Goal: Information Seeking & Learning: Find contact information

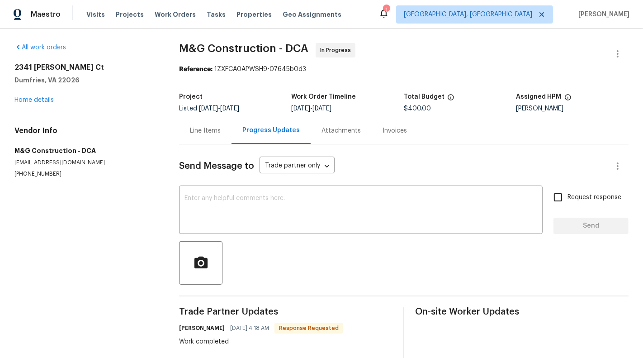
scroll to position [128, 0]
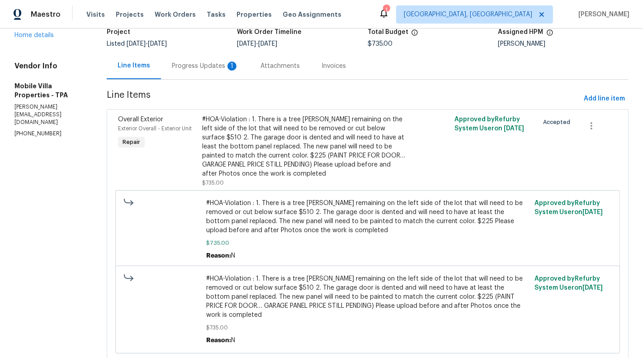
scroll to position [62, 0]
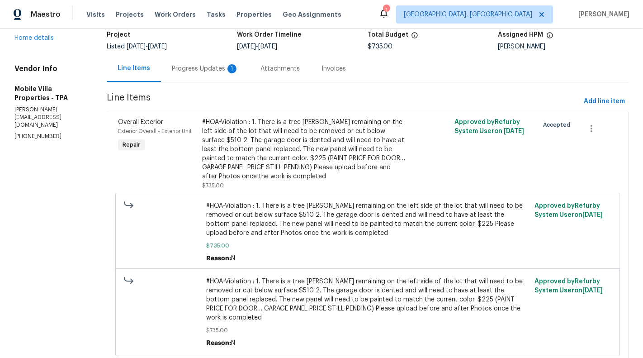
click at [190, 73] on div "Progress Updates 1" at bounding box center [205, 68] width 89 height 27
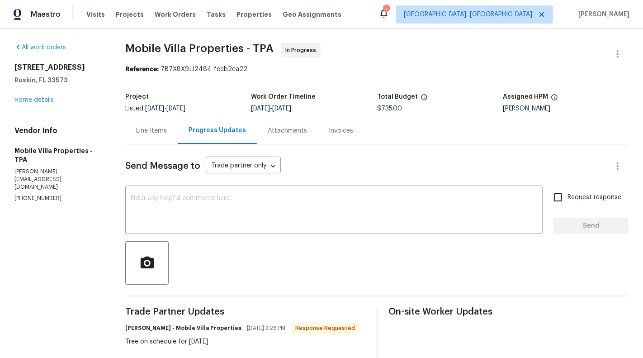
click at [152, 133] on div "Line Items" at bounding box center [151, 130] width 31 height 9
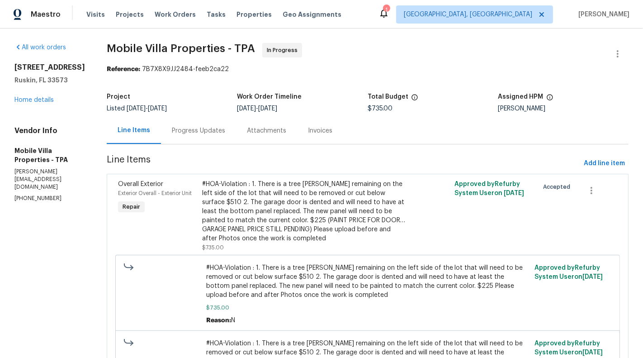
click at [265, 220] on div "#HOA-Violation : 1. There is a tree stump remaining on the left side of the lot…" at bounding box center [304, 211] width 205 height 63
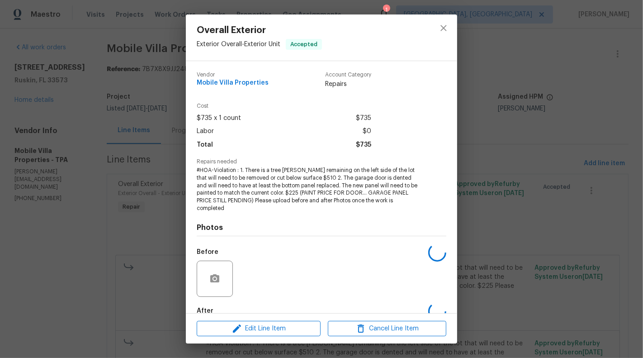
scroll to position [44, 0]
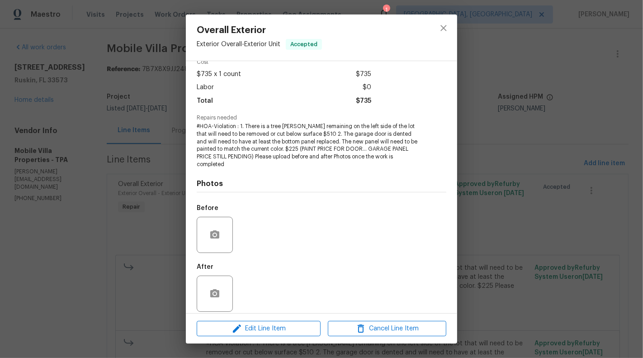
click at [113, 240] on div "Overall Exterior Exterior Overall - Exterior Unit Accepted Vendor Mobile Villa …" at bounding box center [321, 179] width 643 height 358
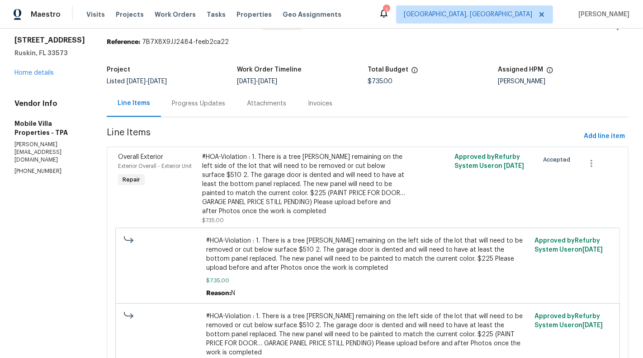
scroll to position [56, 0]
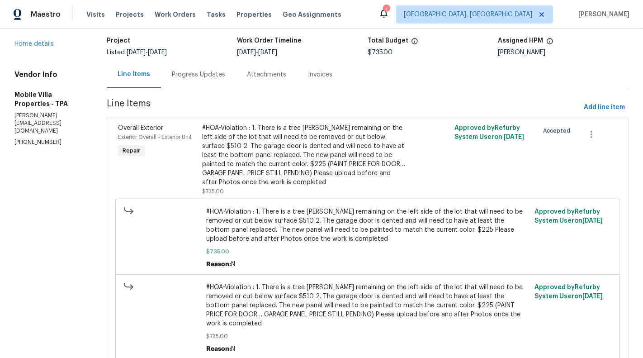
click at [178, 74] on div "Progress Updates" at bounding box center [198, 74] width 53 height 9
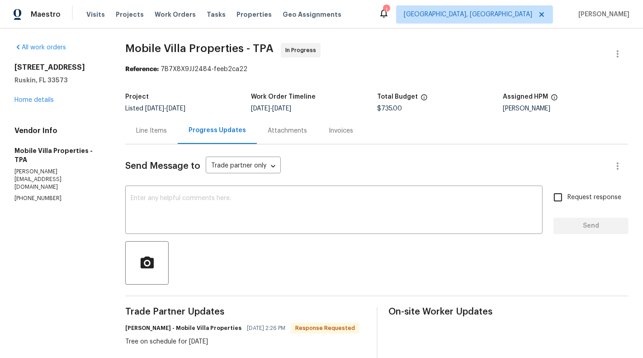
click at [40, 104] on div "All work orders 15452 Long Cypress Dr Ruskin, FL 33573 Home details Vendor Info…" at bounding box center [58, 123] width 89 height 160
click at [34, 100] on link "Home details" at bounding box center [33, 100] width 39 height 6
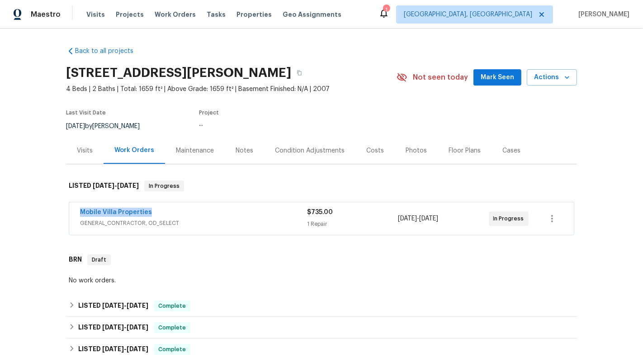
drag, startPoint x: 72, startPoint y: 210, endPoint x: 187, endPoint y: 211, distance: 114.5
click at [187, 210] on div "Mobile Villa Properties GENERAL_CONTRACTOR, OD_SELECT $735.00 1 Repair 8/20/202…" at bounding box center [321, 218] width 505 height 33
copy link "Mobile Villa Properties"
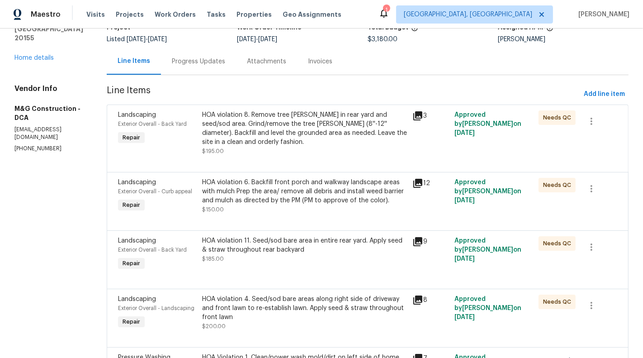
scroll to position [76, 0]
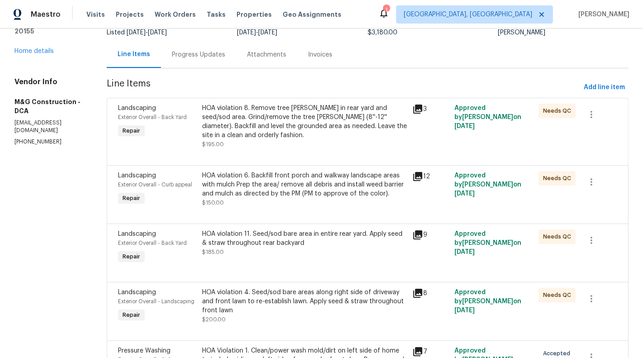
click at [299, 120] on div "HOA violation 8. Remove tree stump in rear yard and seed/sod area. Grind/remove…" at bounding box center [304, 122] width 205 height 36
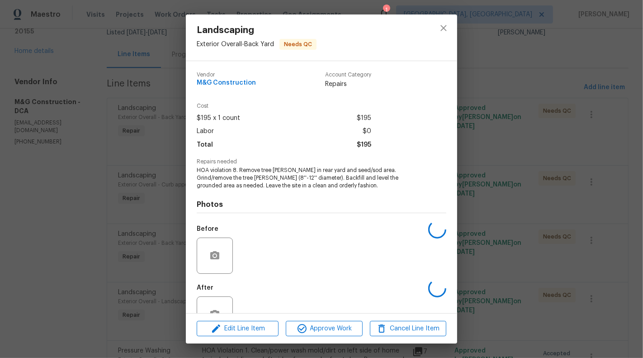
scroll to position [29, 0]
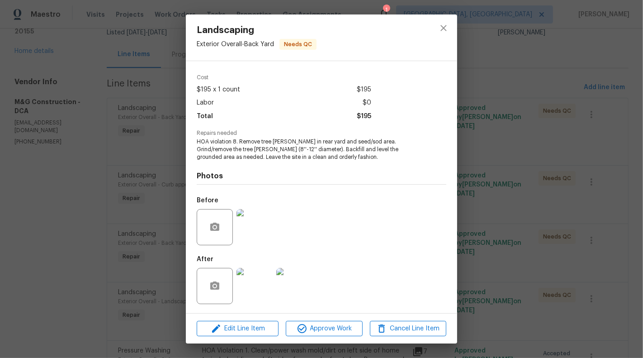
click at [259, 296] on img at bounding box center [255, 286] width 36 height 36
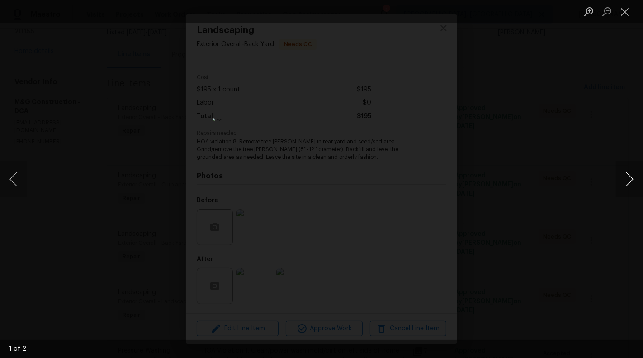
click at [631, 178] on button "Next image" at bounding box center [629, 179] width 27 height 36
click at [9, 180] on button "Previous image" at bounding box center [13, 179] width 27 height 36
click at [641, 176] on button "Next image" at bounding box center [629, 179] width 27 height 36
click at [629, 16] on button "Close lightbox" at bounding box center [625, 12] width 18 height 16
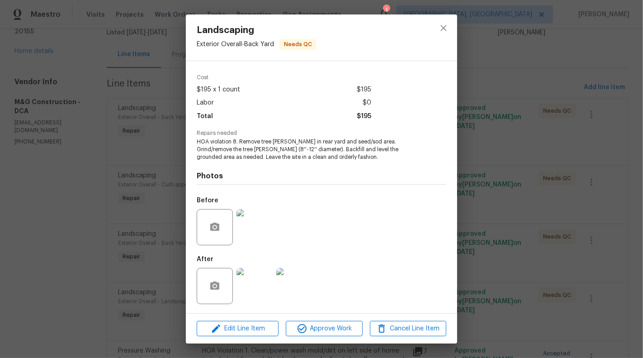
click at [453, 228] on div "Vendor M&G Construction Account Category Repairs Cost $195 x 1 count $195 Labor…" at bounding box center [321, 187] width 271 height 252
click at [264, 290] on img at bounding box center [255, 286] width 36 height 36
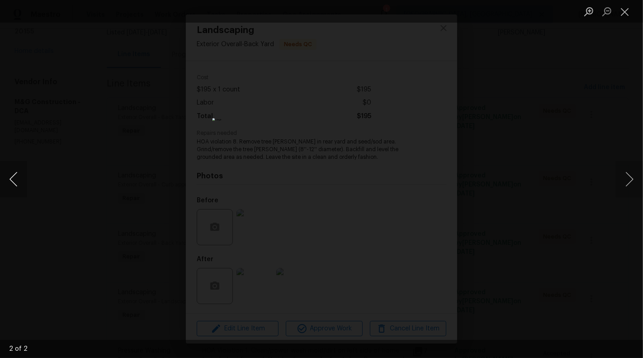
click at [4, 174] on button "Previous image" at bounding box center [13, 179] width 27 height 36
click at [631, 178] on button "Next image" at bounding box center [629, 179] width 27 height 36
click at [623, 11] on button "Close lightbox" at bounding box center [625, 12] width 18 height 16
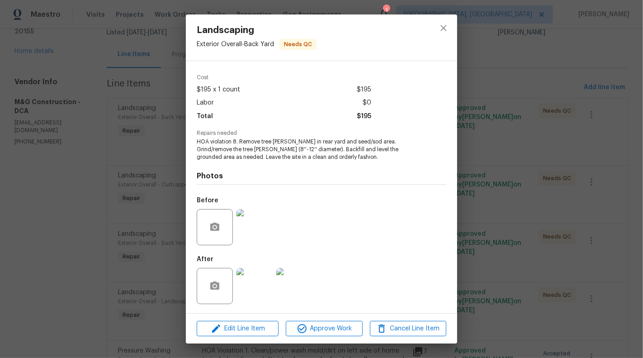
click at [152, 246] on div "Landscaping Exterior Overall - Back Yard Needs QC Vendor M&G Construction Accou…" at bounding box center [321, 179] width 643 height 358
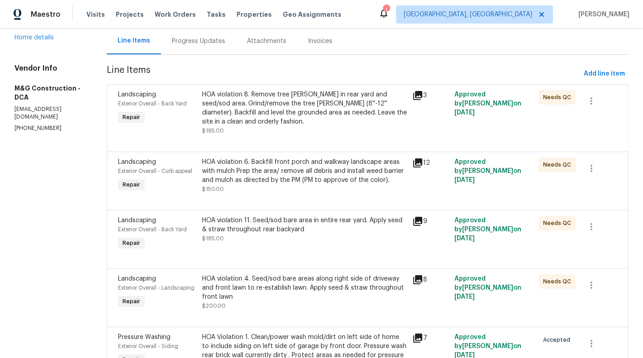
scroll to position [90, 0]
click at [292, 180] on div "HOA violation 6. Backfill front porch and walkway landscape areas with mulch Pr…" at bounding box center [304, 170] width 205 height 27
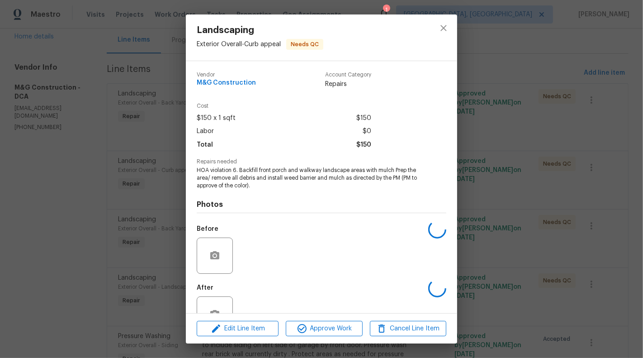
scroll to position [29, 0]
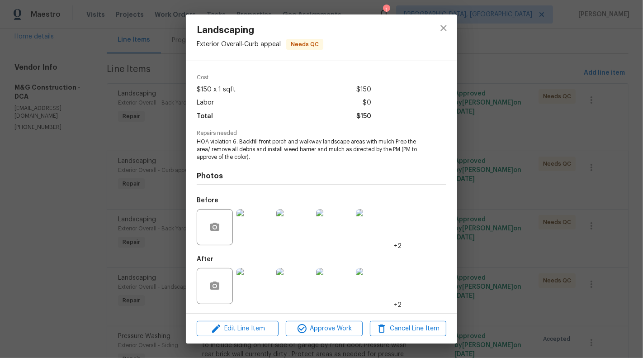
click at [249, 286] on img at bounding box center [255, 286] width 36 height 36
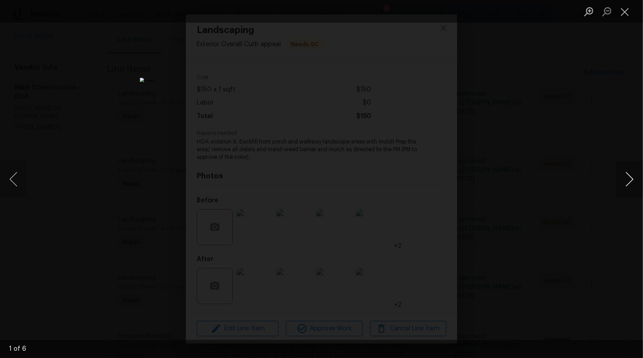
click at [634, 177] on button "Next image" at bounding box center [629, 179] width 27 height 36
click at [633, 176] on button "Next image" at bounding box center [629, 179] width 27 height 36
click at [632, 176] on button "Next image" at bounding box center [629, 179] width 27 height 36
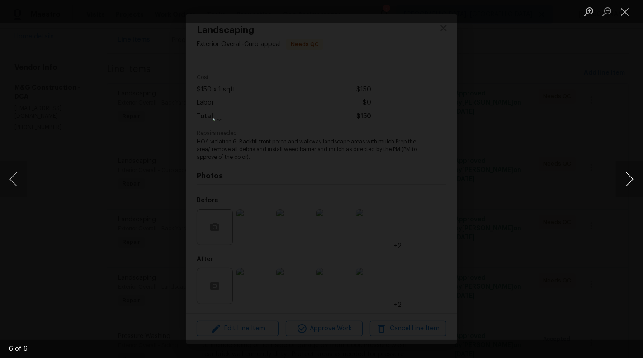
click at [632, 176] on button "Next image" at bounding box center [629, 179] width 27 height 36
click at [630, 173] on button "Next image" at bounding box center [629, 179] width 27 height 36
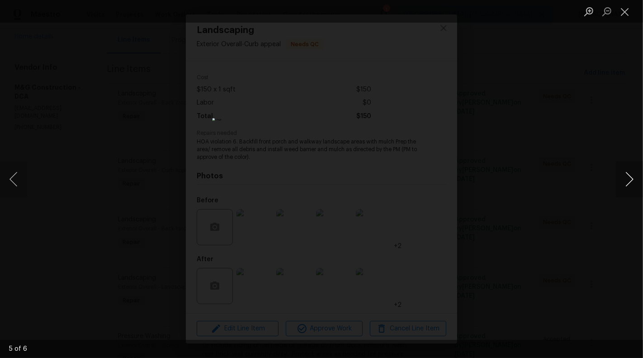
click at [630, 173] on button "Next image" at bounding box center [629, 179] width 27 height 36
click at [627, 13] on button "Close lightbox" at bounding box center [625, 12] width 18 height 16
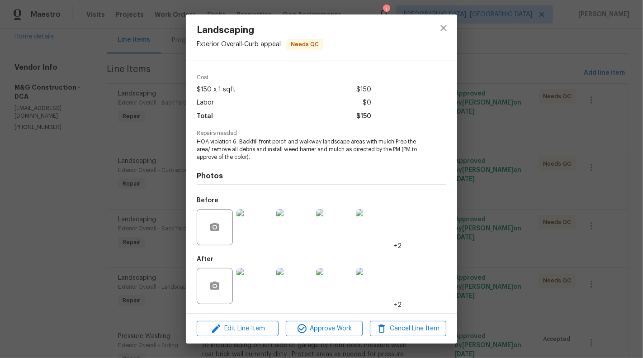
click at [553, 134] on div "Landscaping Exterior Overall - Curb appeal Needs QC Vendor M&G Construction Acc…" at bounding box center [321, 179] width 643 height 358
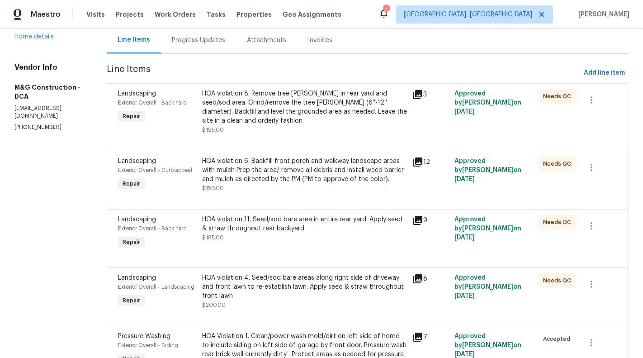
click at [276, 241] on div "HOA violation 11. Seed/sod bare area in entire rear yard. Apply seed & straw th…" at bounding box center [304, 228] width 205 height 27
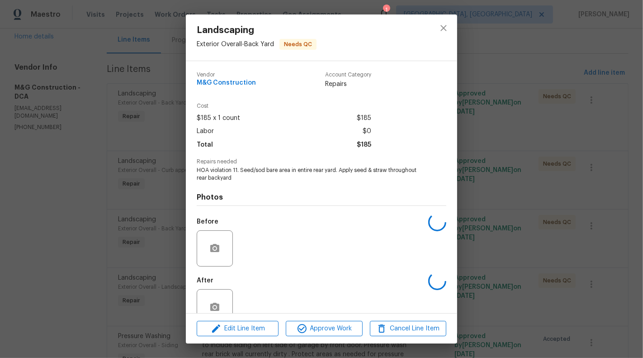
scroll to position [21, 0]
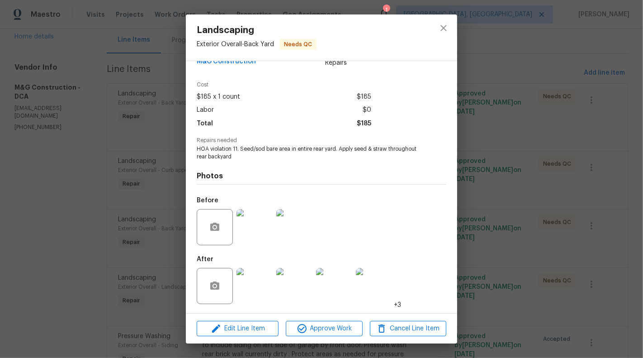
click at [257, 277] on img at bounding box center [255, 286] width 36 height 36
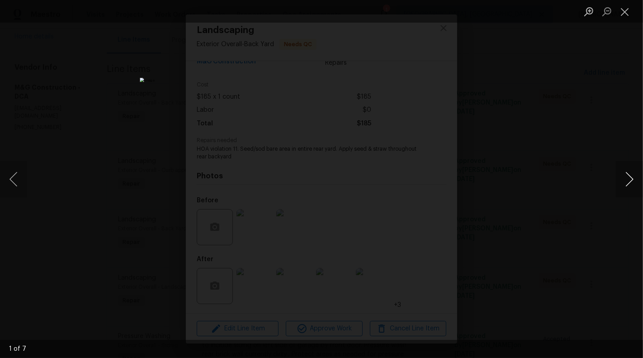
click at [637, 171] on button "Next image" at bounding box center [629, 179] width 27 height 36
click at [632, 176] on button "Next image" at bounding box center [629, 179] width 27 height 36
click at [627, 179] on button "Next image" at bounding box center [629, 179] width 27 height 36
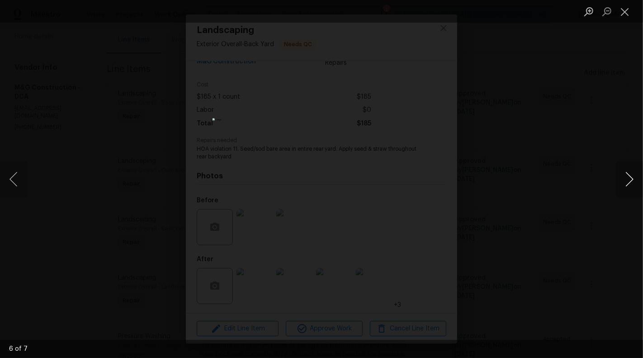
click at [630, 185] on button "Next image" at bounding box center [629, 179] width 27 height 36
click at [630, 181] on button "Next image" at bounding box center [629, 179] width 27 height 36
click at [634, 178] on button "Next image" at bounding box center [629, 179] width 27 height 36
click at [627, 171] on button "Next image" at bounding box center [629, 179] width 27 height 36
click at [632, 178] on button "Next image" at bounding box center [629, 179] width 27 height 36
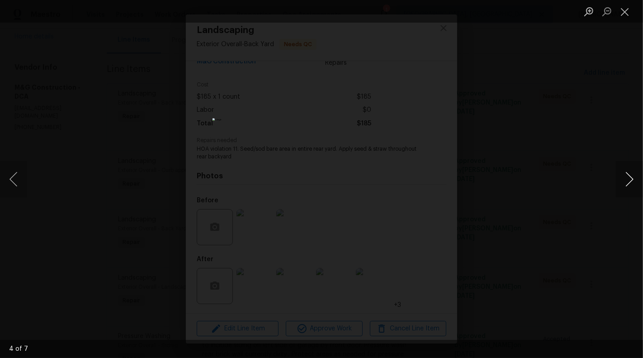
click at [632, 178] on button "Next image" at bounding box center [629, 179] width 27 height 36
click at [11, 171] on button "Previous image" at bounding box center [13, 179] width 27 height 36
click at [629, 177] on button "Next image" at bounding box center [629, 179] width 27 height 36
click at [633, 183] on button "Next image" at bounding box center [629, 179] width 27 height 36
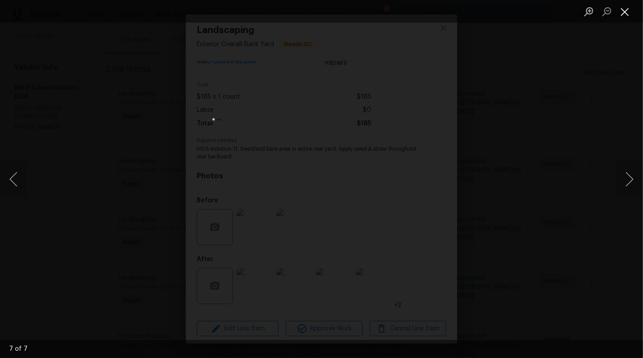
click at [628, 9] on button "Close lightbox" at bounding box center [625, 12] width 18 height 16
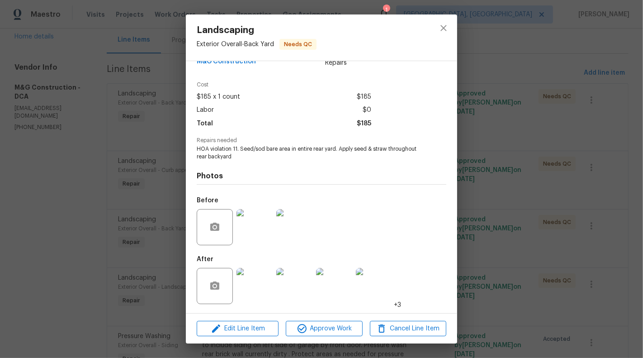
click at [481, 129] on div "Landscaping Exterior Overall - Back Yard Needs QC Vendor M&G Construction Accou…" at bounding box center [321, 179] width 643 height 358
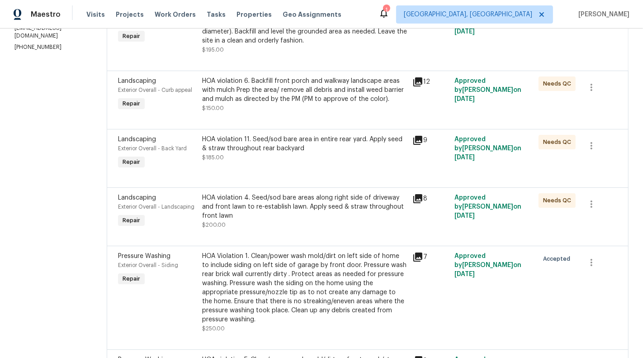
scroll to position [181, 0]
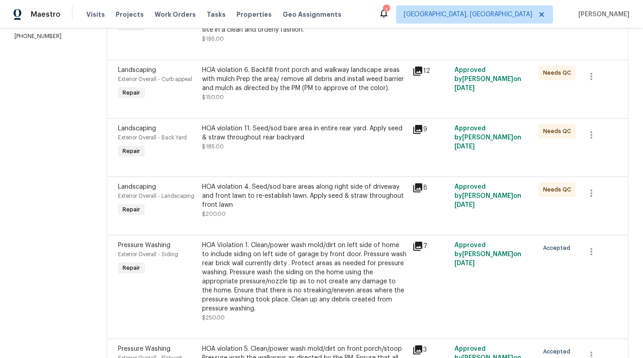
click at [321, 203] on div "HOA violation 4. Seed/sod bare areas along right side of driveway and front law…" at bounding box center [304, 195] width 205 height 27
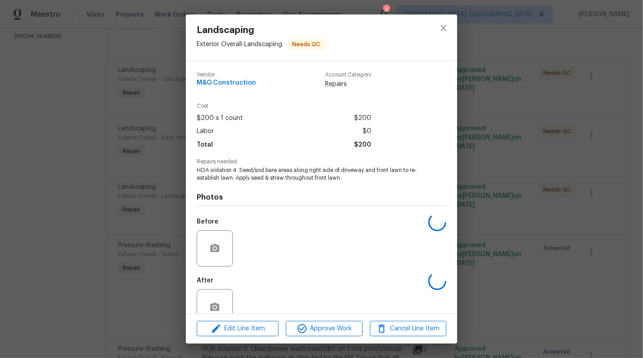
scroll to position [21, 0]
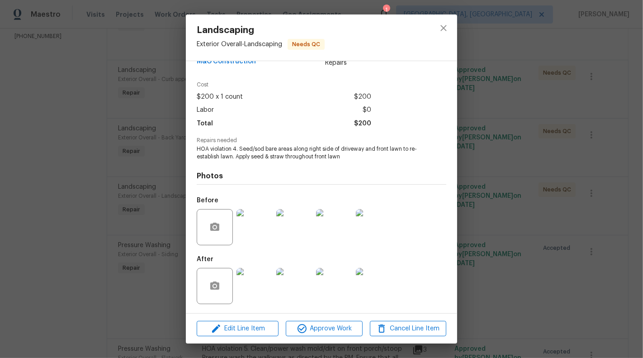
click at [255, 288] on img at bounding box center [255, 286] width 36 height 36
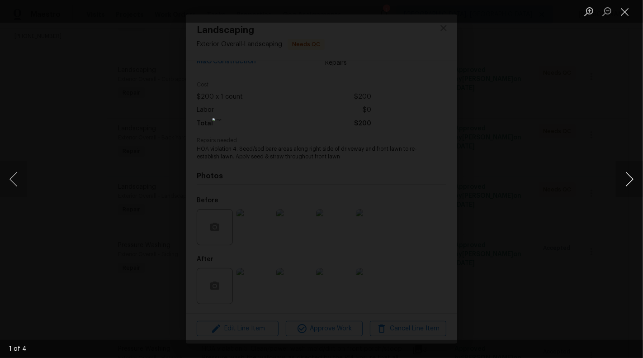
click at [636, 179] on button "Next image" at bounding box center [629, 179] width 27 height 36
click at [635, 178] on button "Next image" at bounding box center [629, 179] width 27 height 36
click at [634, 178] on button "Next image" at bounding box center [629, 179] width 27 height 36
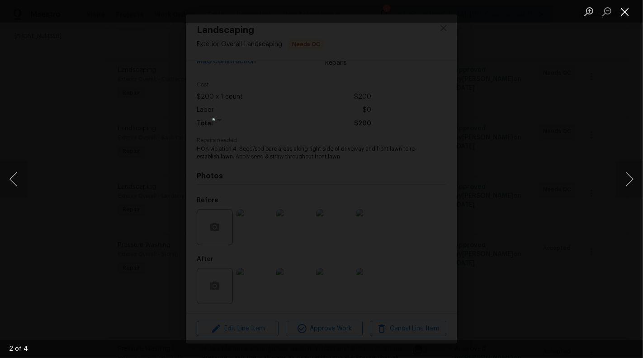
click at [627, 8] on button "Close lightbox" at bounding box center [625, 12] width 18 height 16
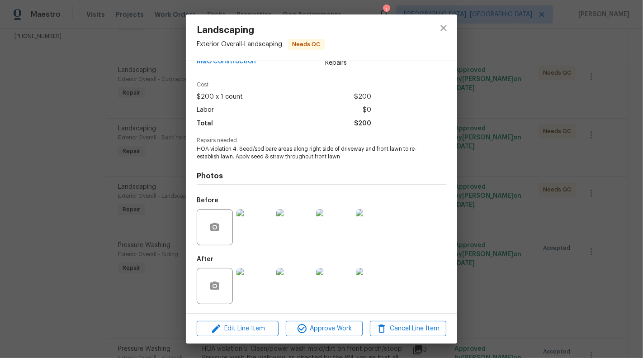
click at [553, 220] on div "Landscaping Exterior Overall - Landscaping Needs QC Vendor M&G Construction Acc…" at bounding box center [321, 179] width 643 height 358
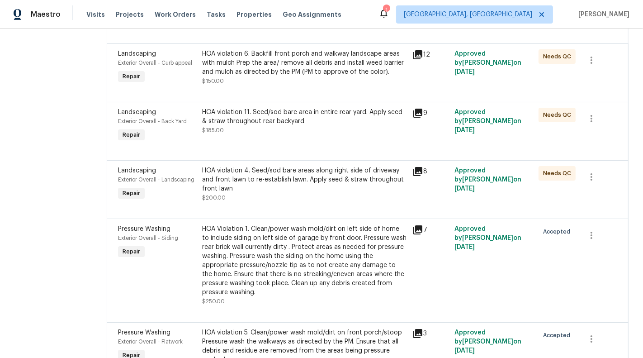
scroll to position [205, 0]
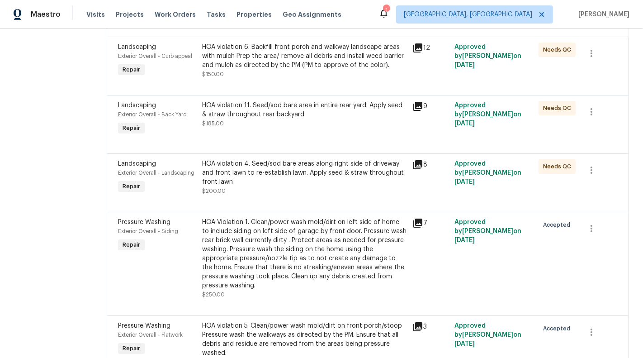
click at [286, 179] on div "HOA violation 4. Seed/sod bare areas along right side of driveway and front law…" at bounding box center [304, 172] width 205 height 27
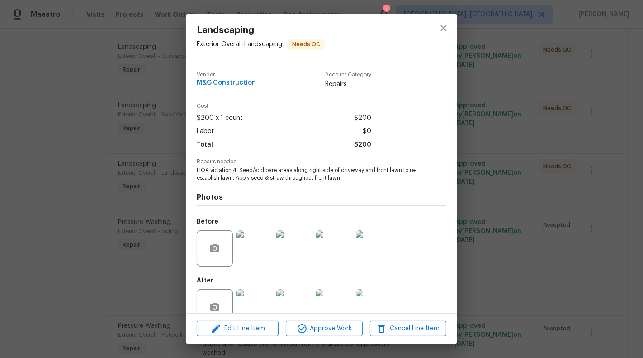
scroll to position [21, 0]
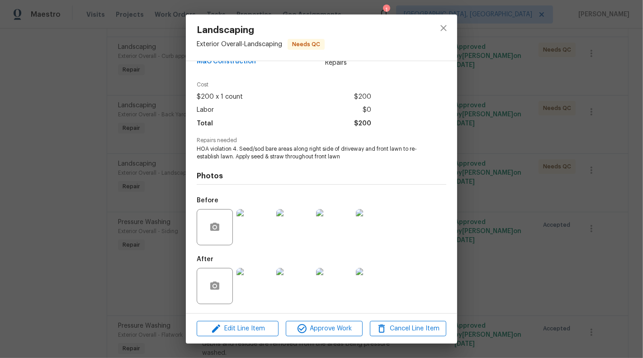
click at [137, 259] on div "Landscaping Exterior Overall - Landscaping Needs QC Vendor M&G Construction Acc…" at bounding box center [321, 179] width 643 height 358
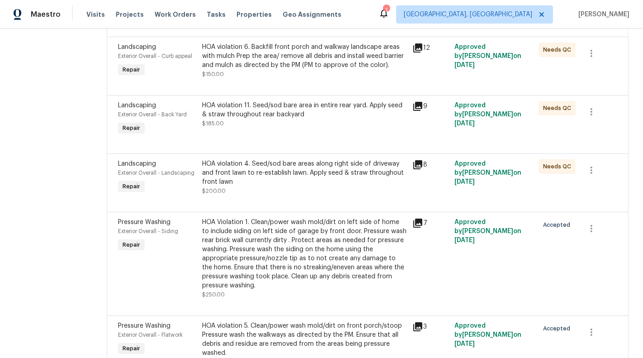
scroll to position [247, 0]
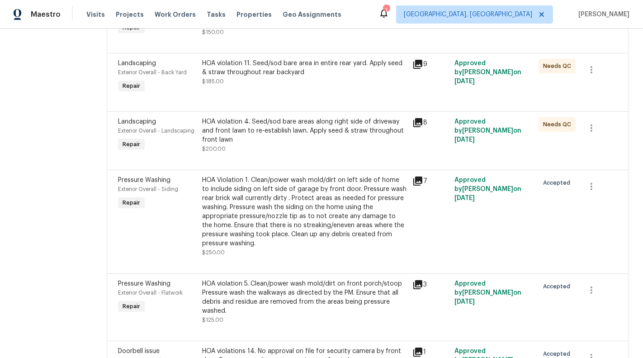
click at [253, 125] on div "HOA violation 4. Seed/sod bare areas along right side of driveway and front law…" at bounding box center [304, 130] width 205 height 27
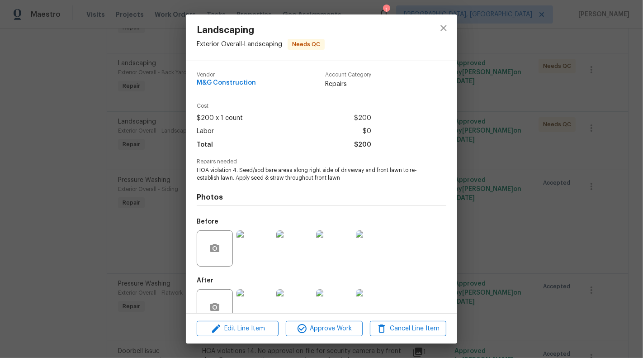
click at [255, 296] on img at bounding box center [255, 307] width 36 height 36
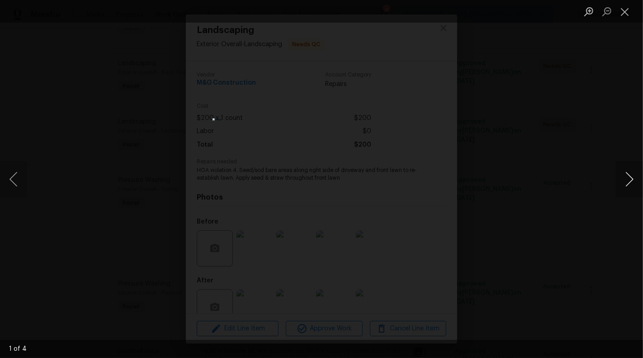
click at [643, 162] on button "Next image" at bounding box center [629, 179] width 27 height 36
click at [633, 178] on button "Next image" at bounding box center [629, 179] width 27 height 36
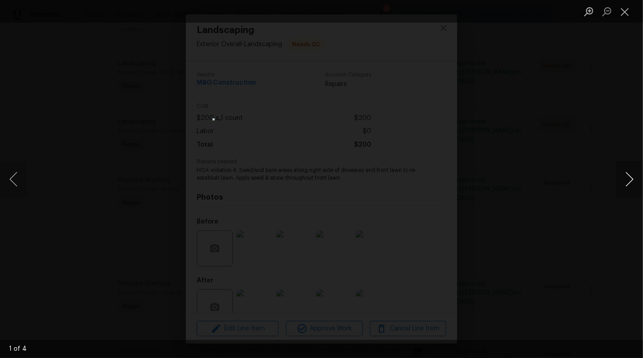
click at [633, 178] on button "Next image" at bounding box center [629, 179] width 27 height 36
click at [633, 2] on li "Lightbox" at bounding box center [625, 11] width 18 height 23
click at [631, 101] on div "Lightbox" at bounding box center [321, 179] width 643 height 358
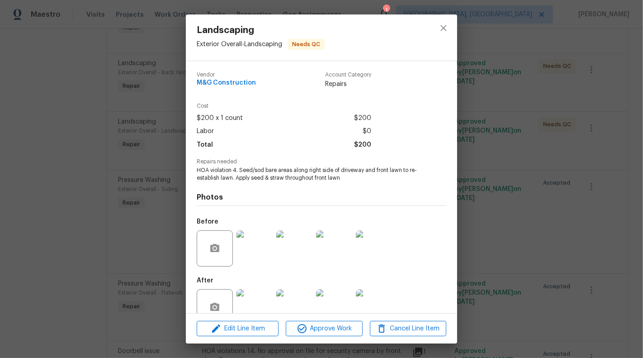
click at [631, 101] on div "Landscaping Exterior Overall - Landscaping Needs QC Vendor M&G Construction Acc…" at bounding box center [321, 179] width 643 height 358
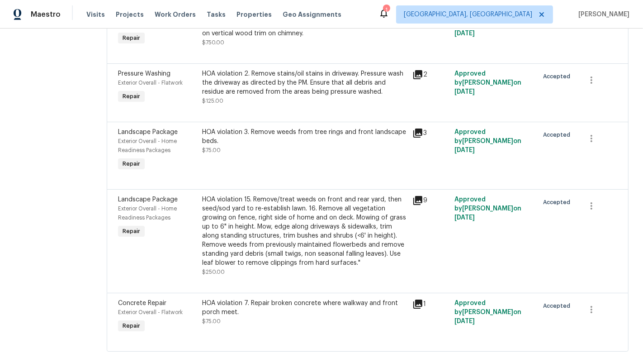
scroll to position [776, 0]
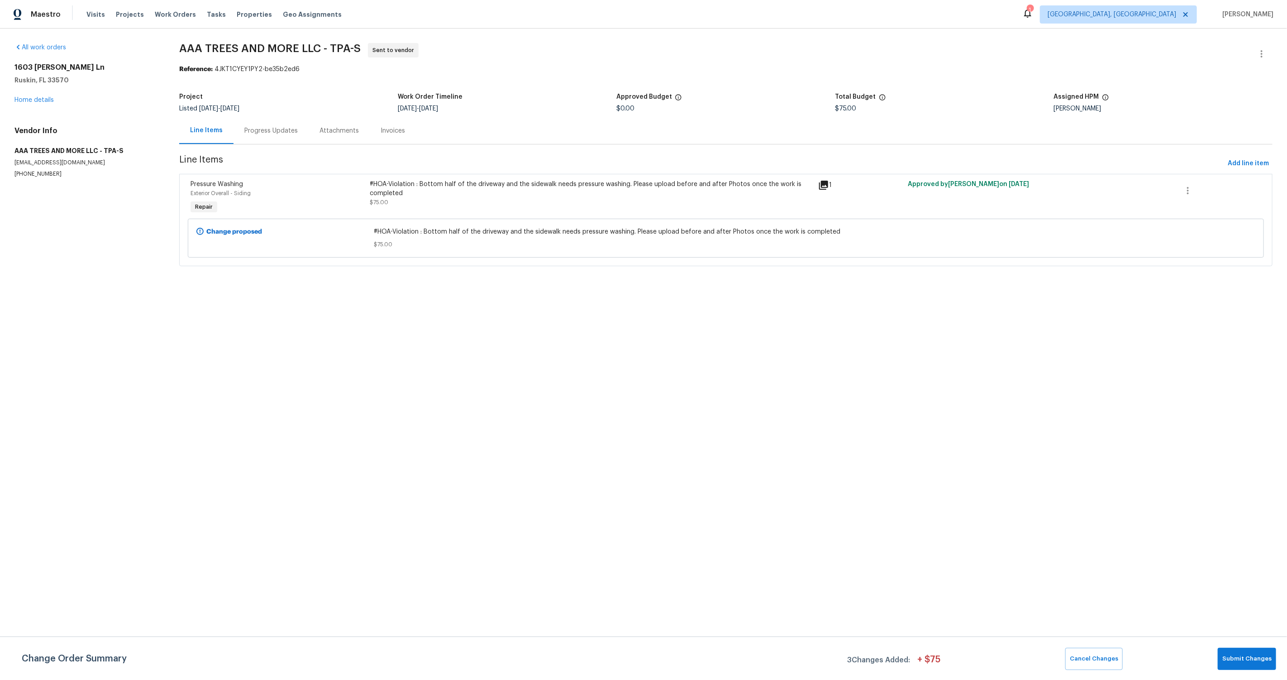
click at [315, 116] on div "Project Listed [DATE] - [DATE] Work Order Timeline [DATE] - [DATE] Approved Bud…" at bounding box center [725, 102] width 1093 height 29
click at [267, 129] on div "Progress Updates" at bounding box center [270, 130] width 53 height 9
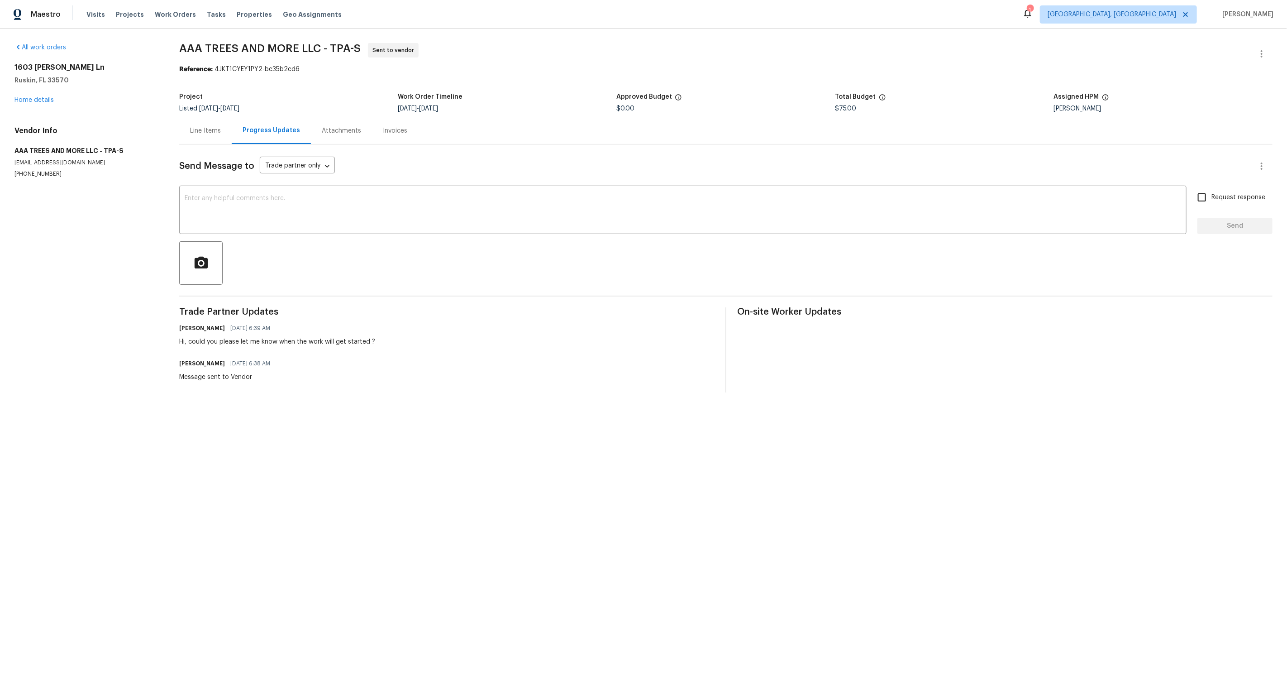
click at [203, 143] on div "Line Items" at bounding box center [205, 130] width 52 height 27
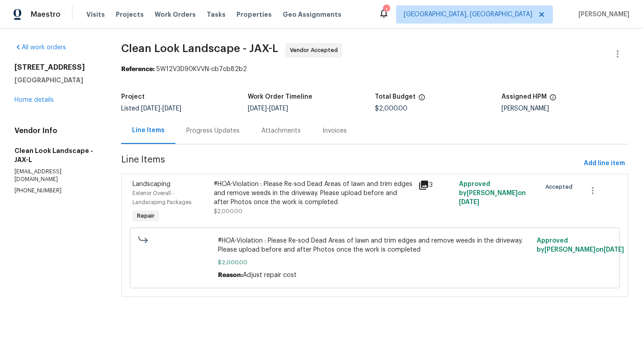
click at [213, 131] on div "Progress Updates" at bounding box center [212, 130] width 53 height 9
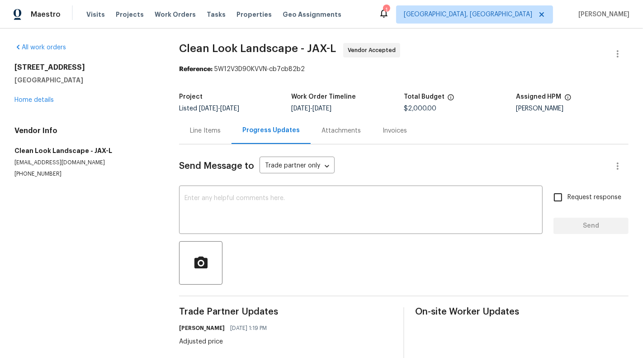
click at [203, 133] on div "Line Items" at bounding box center [205, 130] width 31 height 9
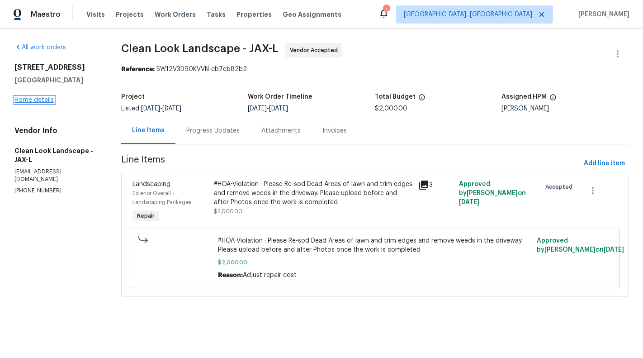
click at [26, 103] on link "Home details" at bounding box center [33, 100] width 39 height 6
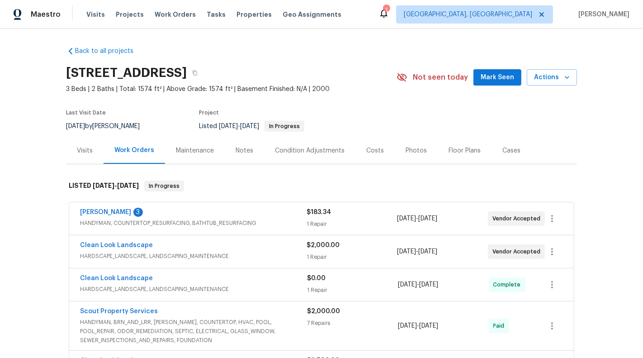
click at [235, 252] on span "HARDSCAPE_LANDSCAPE, LANDSCAPING_MAINTENANCE" at bounding box center [193, 256] width 227 height 9
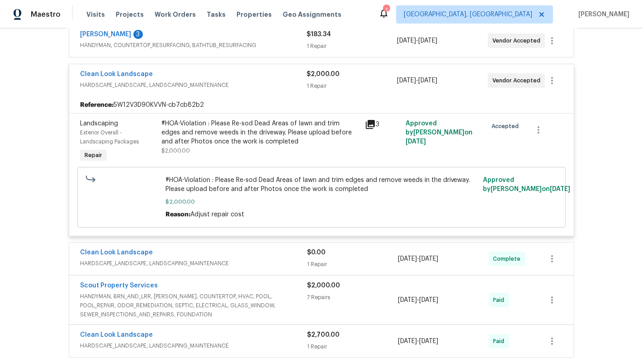
scroll to position [185, 0]
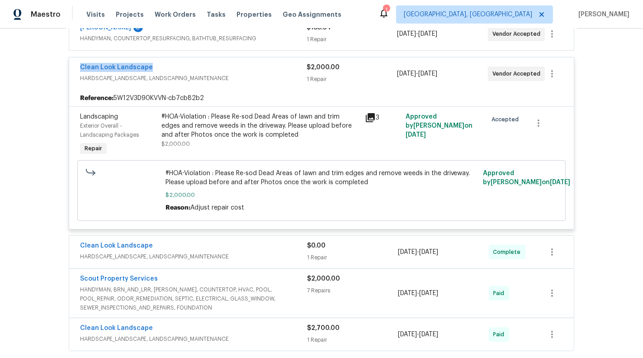
drag, startPoint x: 72, startPoint y: 67, endPoint x: 158, endPoint y: 67, distance: 86.0
click at [158, 67] on div "Clean Look Landscape HARDSCAPE_LANDSCAPE, LANDSCAPING_MAINTENANCE $2,000.00 1 R…" at bounding box center [321, 73] width 505 height 33
copy link "Clean Look Landscape"
click at [117, 60] on div "Clean Look Landscape HARDSCAPE_LANDSCAPE, LANDSCAPING_MAINTENANCE $2,000.00 1 R…" at bounding box center [321, 73] width 505 height 33
click at [115, 64] on link "Clean Look Landscape" at bounding box center [116, 67] width 73 height 6
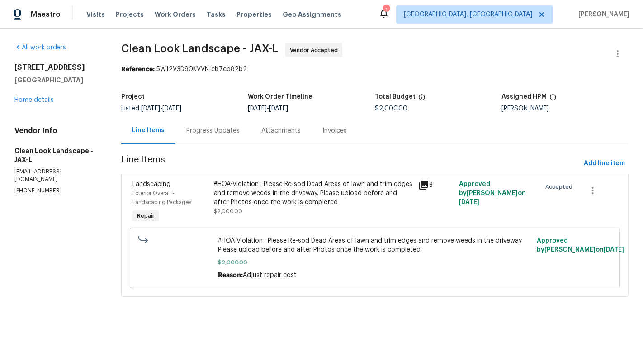
click at [38, 197] on section "All work orders 2444 Shelby Creek Rd W Jacksonville, FL 32221 Home details Vend…" at bounding box center [56, 175] width 85 height 265
copy p "(407) 487-6674"
click at [31, 194] on p "(407) 487-6674" at bounding box center [56, 191] width 85 height 8
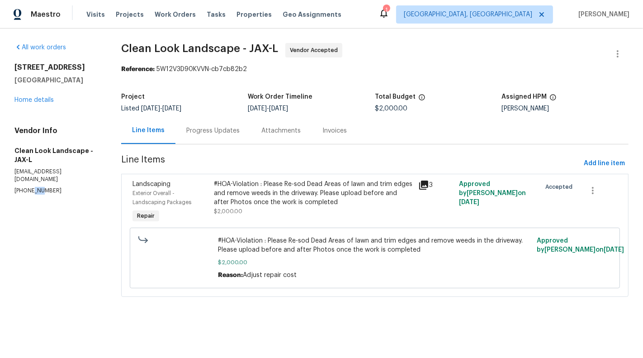
click at [31, 194] on p "(407) 487-6674" at bounding box center [56, 191] width 85 height 8
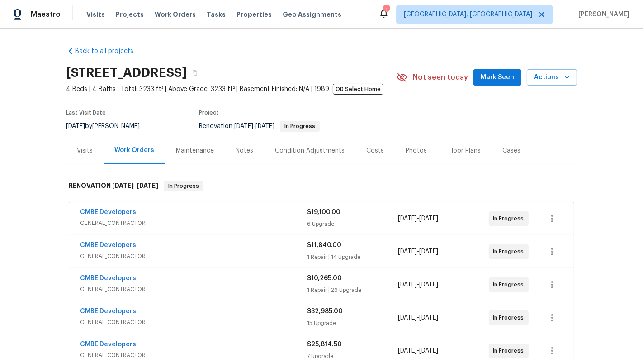
scroll to position [57, 0]
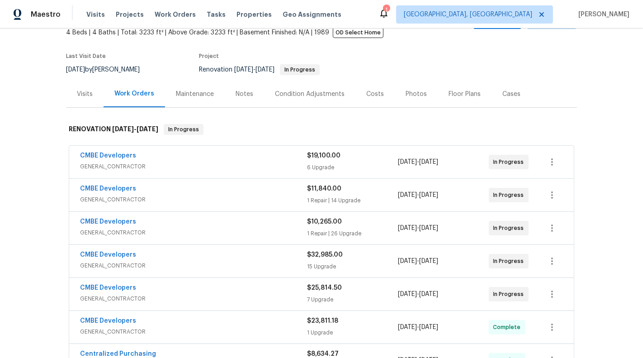
click at [238, 157] on div "CMBE Developers" at bounding box center [193, 156] width 227 height 11
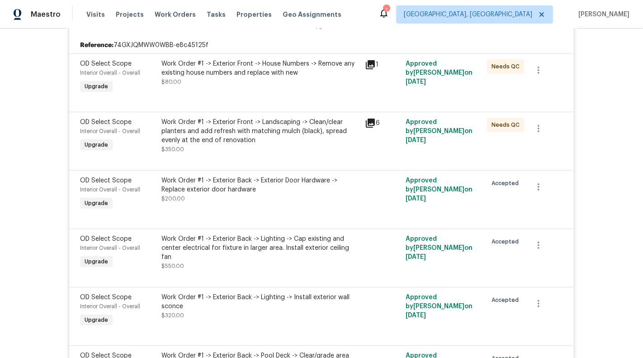
scroll to position [206, 0]
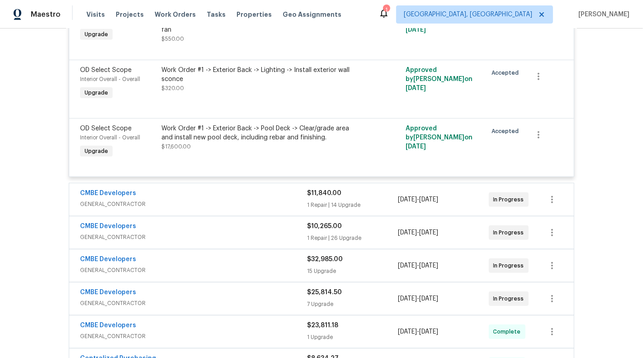
click at [244, 201] on span "GENERAL_CONTRACTOR" at bounding box center [193, 204] width 227 height 9
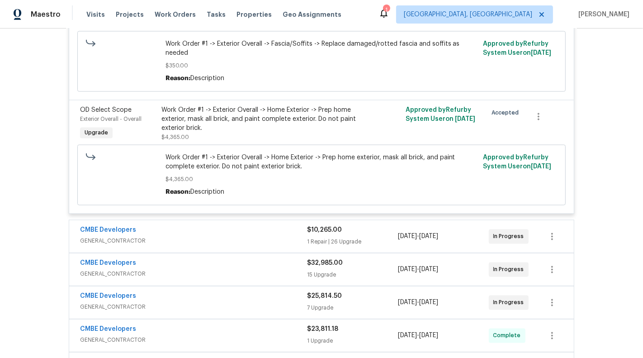
scroll to position [1848, 0]
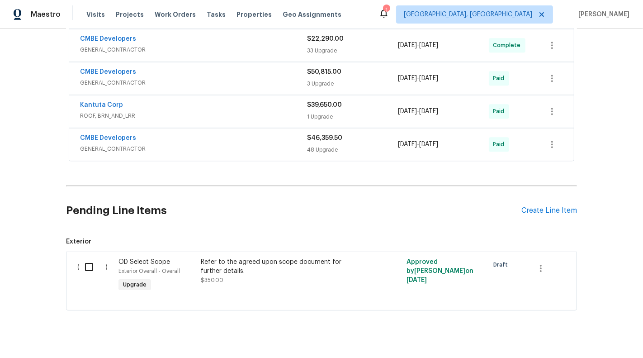
click at [252, 128] on div "CMBE Developers GENERAL_CONTRACTOR $46,359.50 48 Upgrade [DATE] - [DATE] Paid" at bounding box center [321, 144] width 505 height 33
click at [253, 144] on span "GENERAL_CONTRACTOR" at bounding box center [193, 148] width 227 height 9
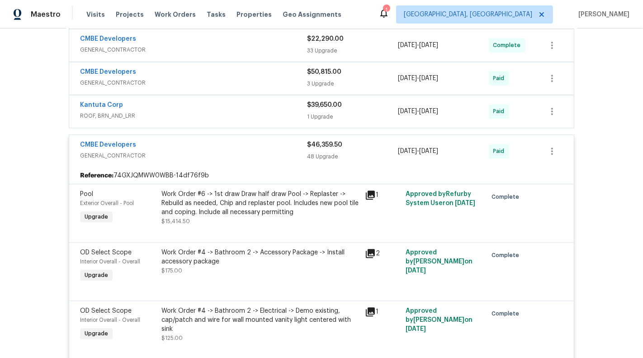
scroll to position [1830, 0]
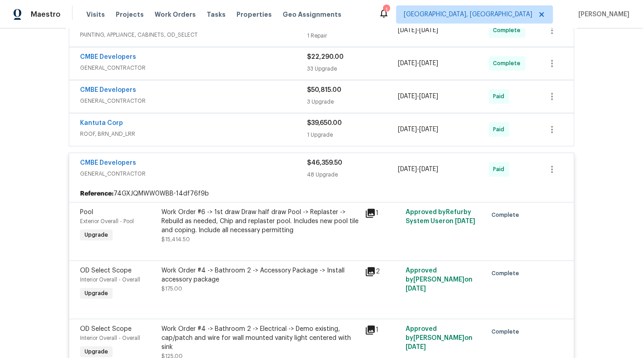
click at [238, 129] on span "ROOF, BRN_AND_LRR" at bounding box center [193, 133] width 227 height 9
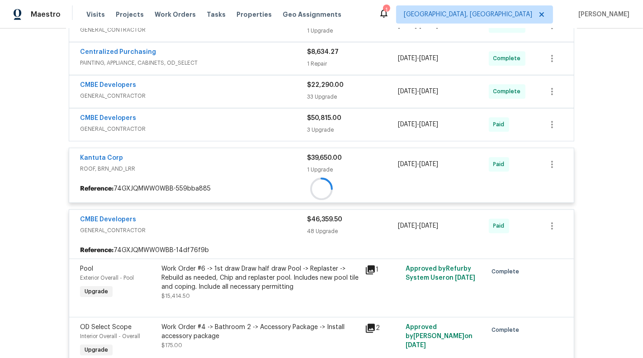
scroll to position [1797, 0]
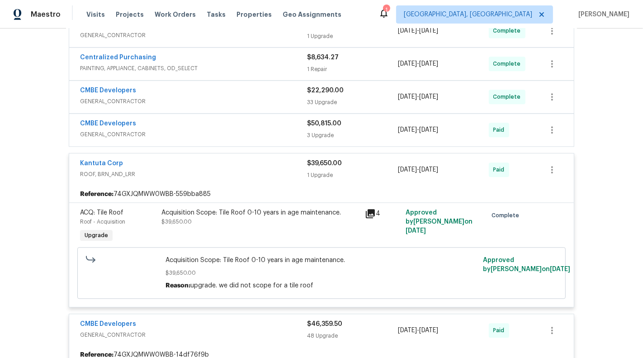
click at [237, 130] on span "GENERAL_CONTRACTOR" at bounding box center [193, 134] width 227 height 9
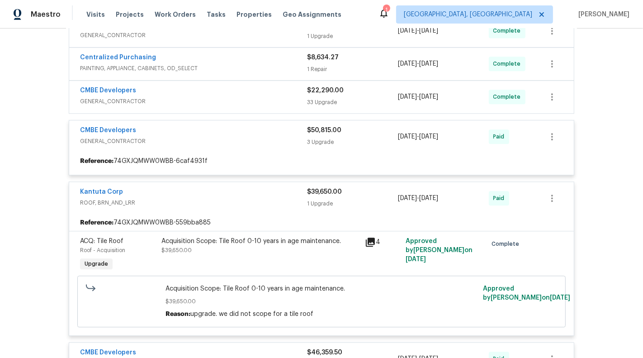
scroll to position [1768, 0]
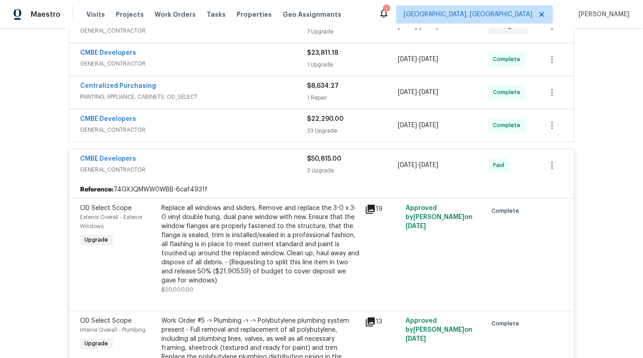
click at [237, 125] on span "GENERAL_CONTRACTOR" at bounding box center [193, 129] width 227 height 9
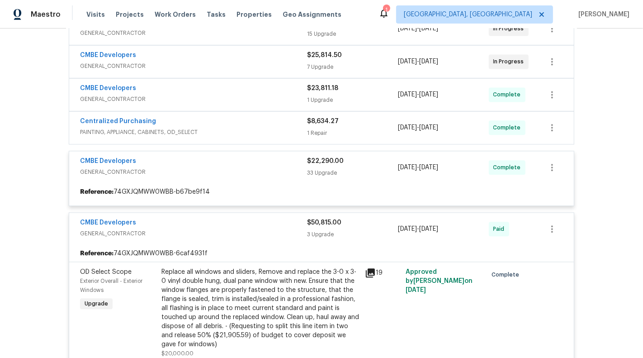
scroll to position [1732, 0]
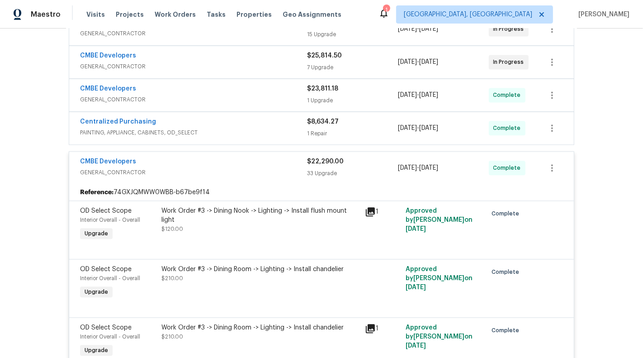
scroll to position [1580, 0]
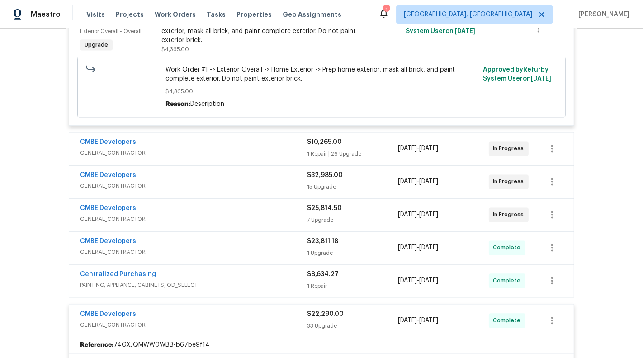
click at [246, 264] on div "Centralized Purchasing PAINTING, APPLIANCE, CABINETS, OD_SELECT $8,634.27 1 Rep…" at bounding box center [321, 280] width 505 height 33
click at [257, 278] on div "Centralized Purchasing PAINTING, APPLIANCE, CABINETS, OD_SELECT" at bounding box center [193, 281] width 227 height 22
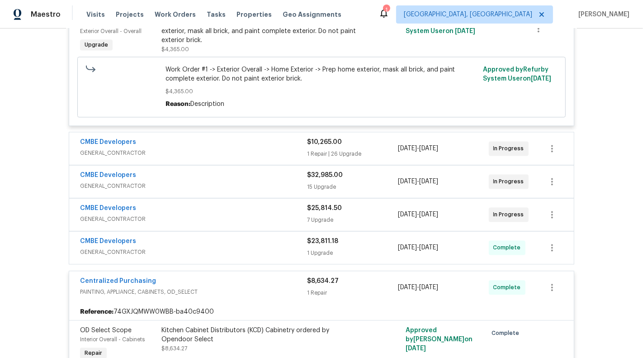
click at [248, 237] on div "CMBE Developers" at bounding box center [193, 242] width 227 height 11
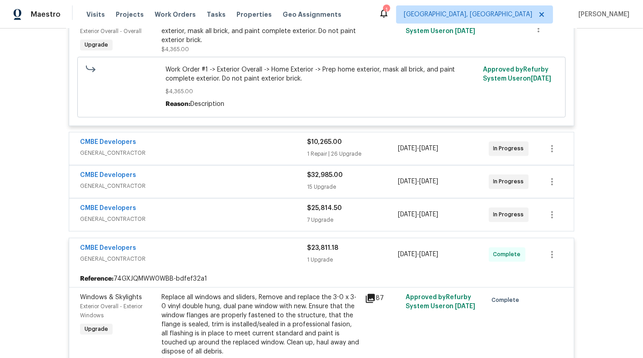
click at [241, 204] on div "CMBE Developers" at bounding box center [193, 209] width 227 height 11
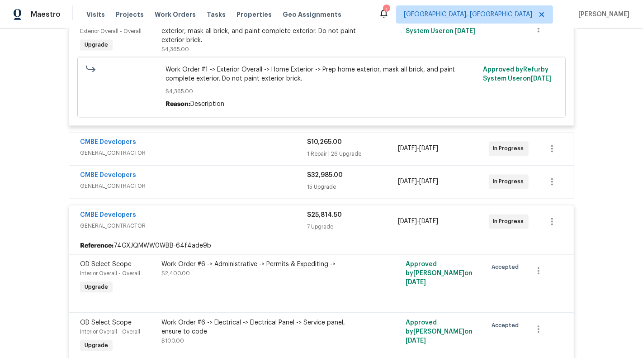
click at [290, 181] on span "GENERAL_CONTRACTOR" at bounding box center [193, 185] width 227 height 9
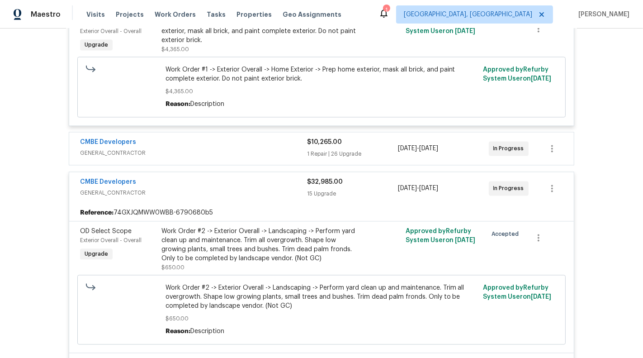
click at [252, 148] on span "GENERAL_CONTRACTOR" at bounding box center [193, 152] width 227 height 9
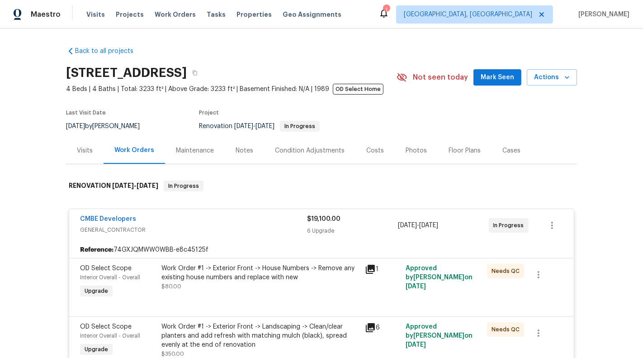
scroll to position [1190, 0]
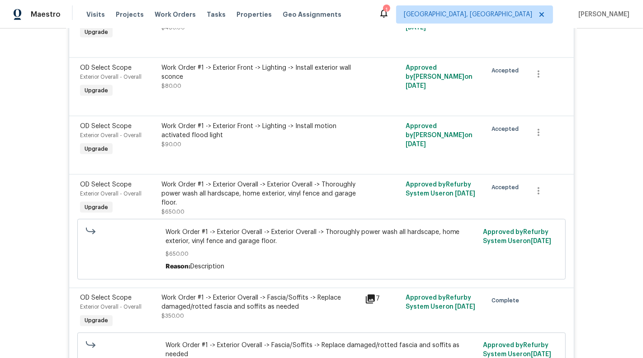
click at [246, 195] on div "Work Order #1 -> Exterior Overall -> Exterior Overall -> Thoroughly power wash …" at bounding box center [261, 193] width 198 height 27
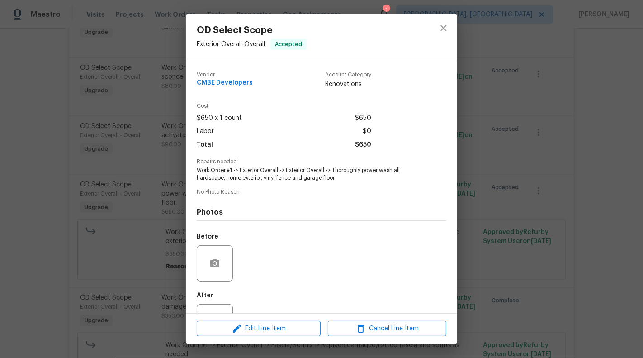
scroll to position [36, 0]
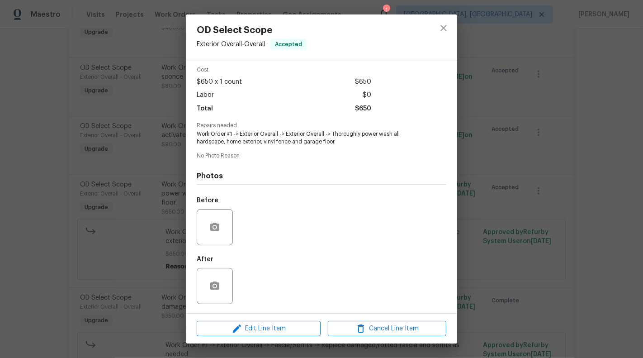
click at [130, 241] on div "OD Select Scope Exterior Overall - Overall Accepted Vendor CMBE Developers Acco…" at bounding box center [321, 179] width 643 height 358
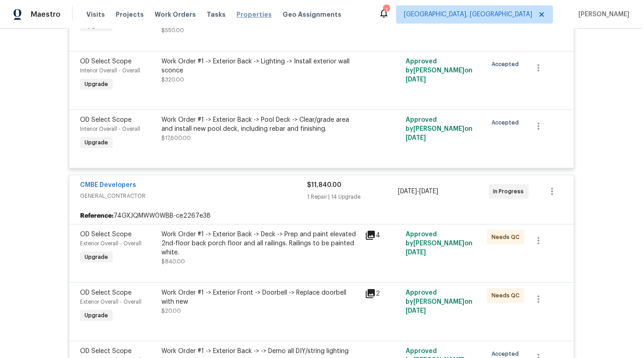
scroll to position [458, 0]
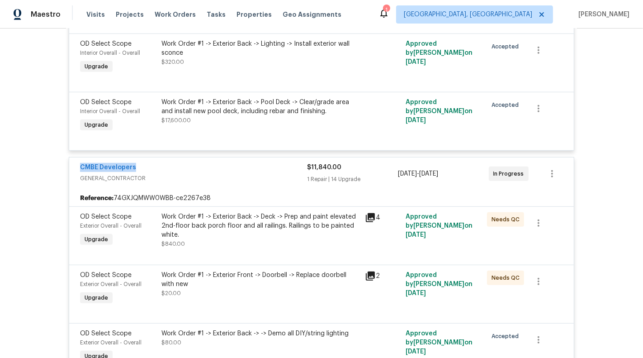
drag, startPoint x: 73, startPoint y: 166, endPoint x: 168, endPoint y: 166, distance: 95.0
click at [168, 166] on div "CMBE Developers GENERAL_CONTRACTOR $11,840.00 1 Repair | 14 Upgrade 2/14/2025 -…" at bounding box center [321, 173] width 505 height 33
copy link "CMBE Developers"
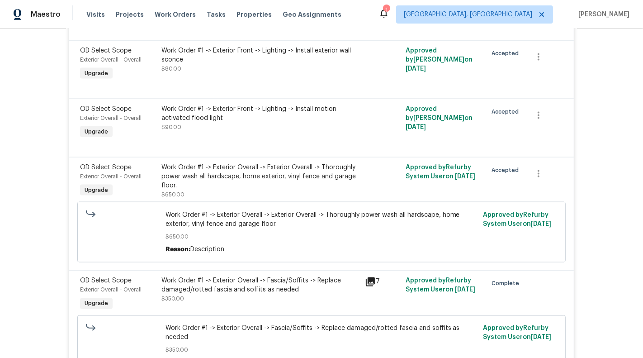
scroll to position [1229, 0]
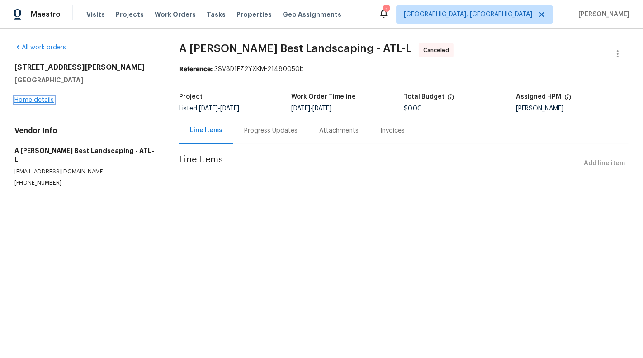
click at [16, 100] on link "Home details" at bounding box center [33, 100] width 39 height 6
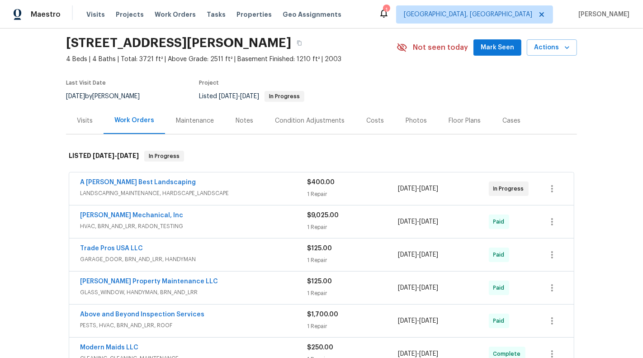
click at [261, 190] on span "LANDSCAPING_MAINTENANCE, HARDSCAPE_LANDSCAPE" at bounding box center [193, 193] width 227 height 9
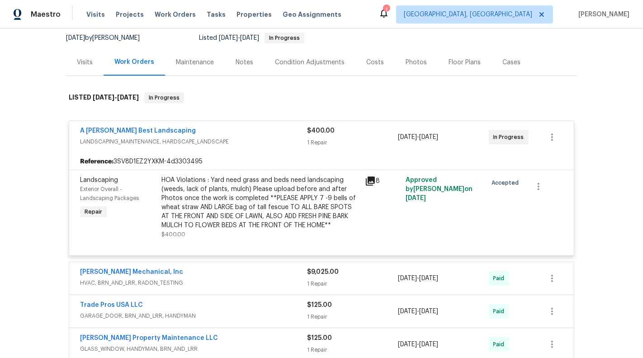
scroll to position [89, 0]
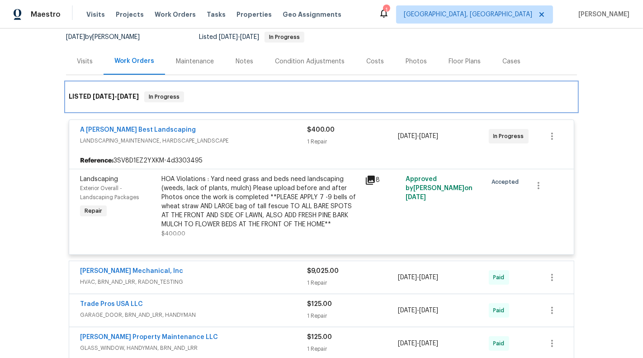
click at [176, 101] on div "LISTED [DATE] - [DATE] In Progress" at bounding box center [321, 96] width 511 height 29
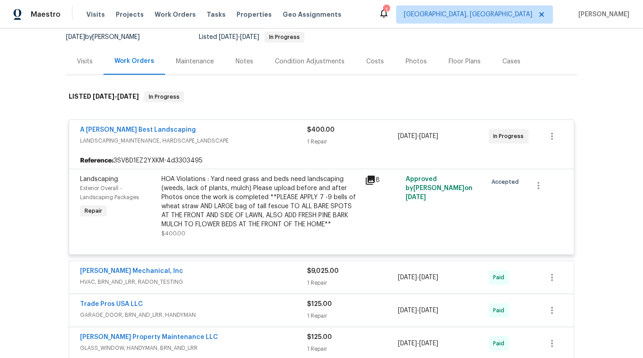
drag, startPoint x: 176, startPoint y: 133, endPoint x: 74, endPoint y: 133, distance: 102.7
click at [74, 133] on div "A [PERSON_NAME] Best Landscaping LANDSCAPING_MAINTENANCE, HARDSCAPE_LANDSCAPE $…" at bounding box center [321, 136] width 505 height 33
copy link "A [PERSON_NAME] Best Landscaping"
